Goal: Navigation & Orientation: Find specific page/section

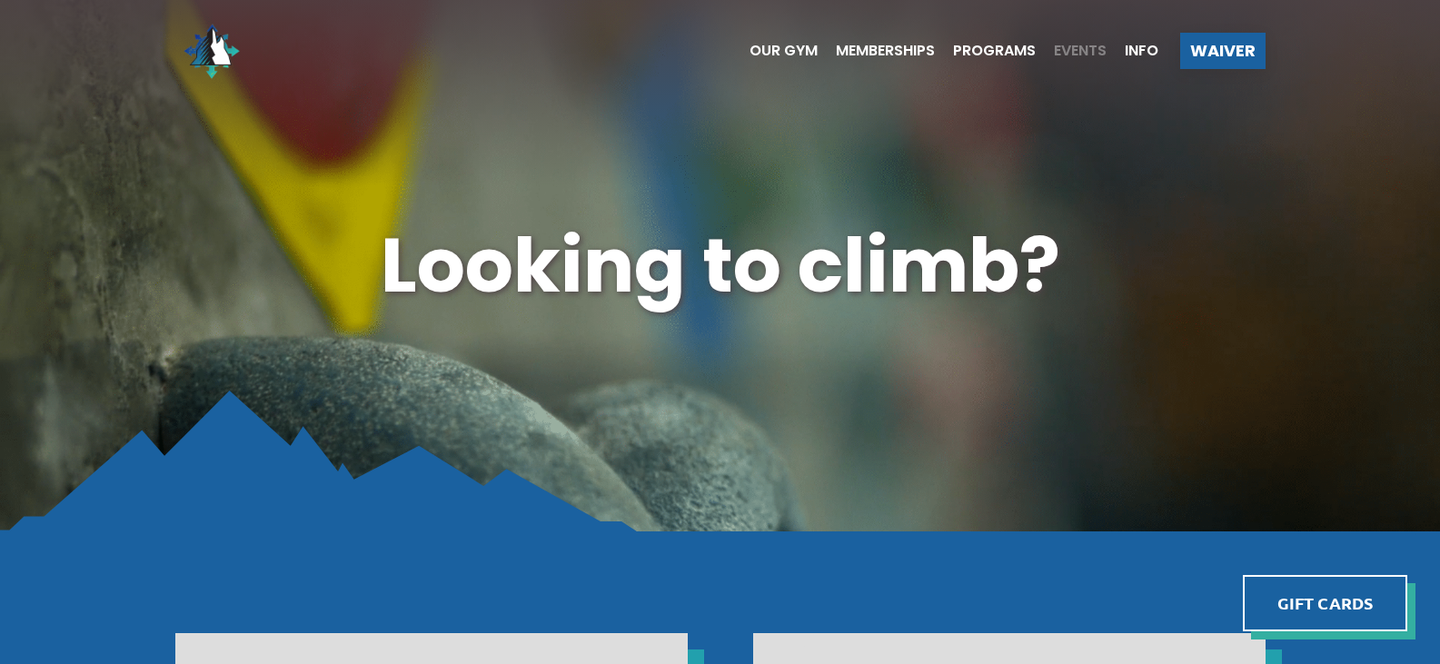
click at [1085, 45] on span "Events" at bounding box center [1080, 51] width 53 height 15
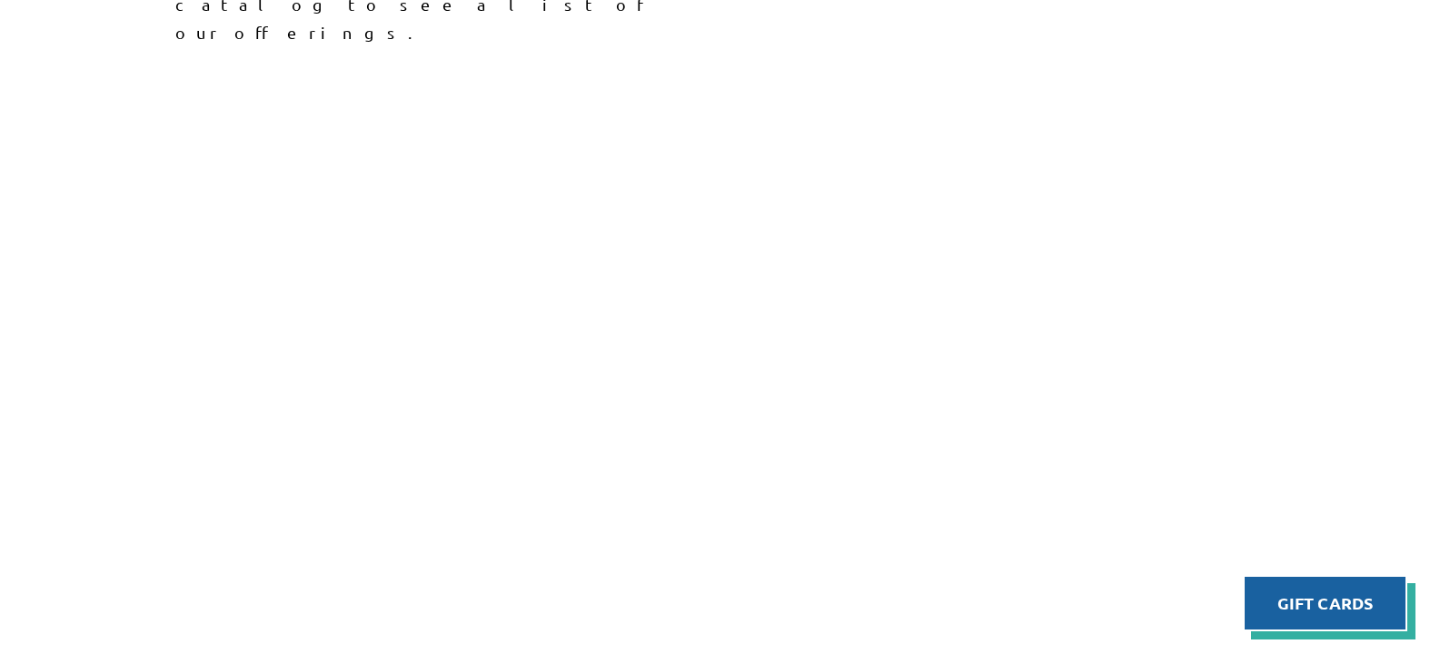
scroll to position [545, 0]
